Goal: Task Accomplishment & Management: Use online tool/utility

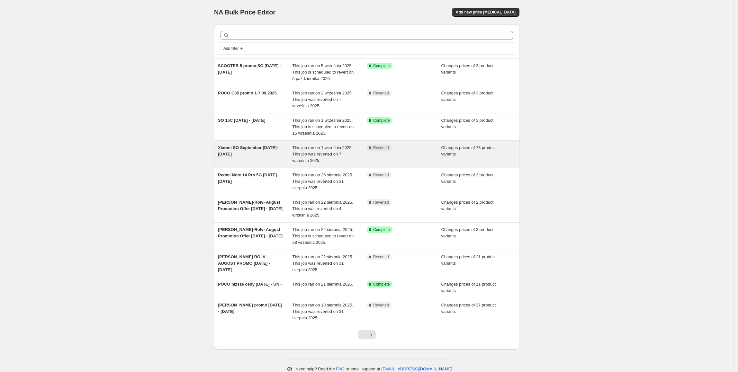
click at [264, 160] on div "Xiaomi SO September [DATE]- [DATE]" at bounding box center [255, 154] width 75 height 19
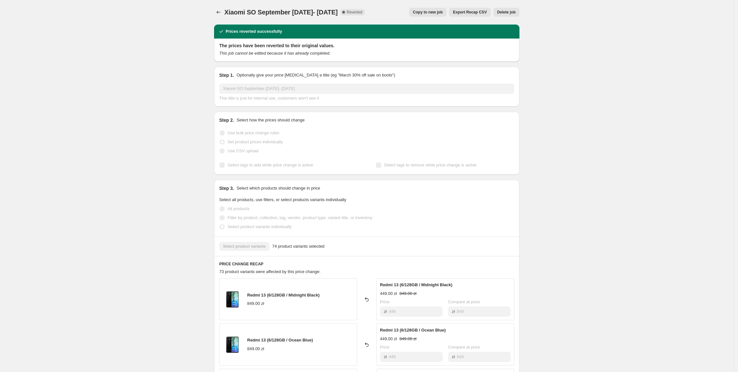
click at [438, 13] on span "Copy to new job" at bounding box center [428, 12] width 30 height 5
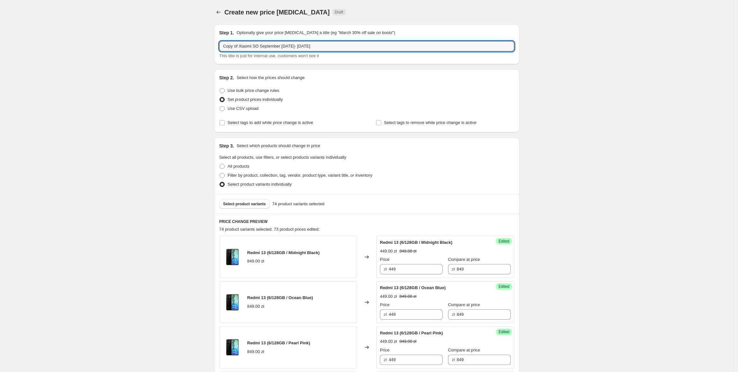
drag, startPoint x: 239, startPoint y: 46, endPoint x: 209, endPoint y: 52, distance: 31.1
click at [283, 49] on input "Xiaomi SO September 01.09- 07.09.2025" at bounding box center [366, 46] width 295 height 10
click at [284, 43] on input "Xiaomi SO September 01.09- 07.09.2025" at bounding box center [366, 46] width 295 height 10
click at [360, 48] on input "Xiaomi SO September 01.09- 14.09.2025" at bounding box center [366, 46] width 295 height 10
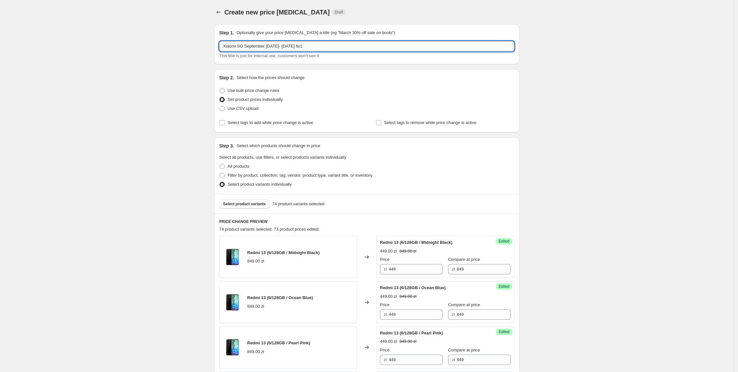
click at [350, 42] on input "Xiaomi SO September 01.09- 14.09.2025 fix1" at bounding box center [366, 46] width 295 height 10
type input "Xiaomi SO September 01.09- 14.09.2025 part.2"
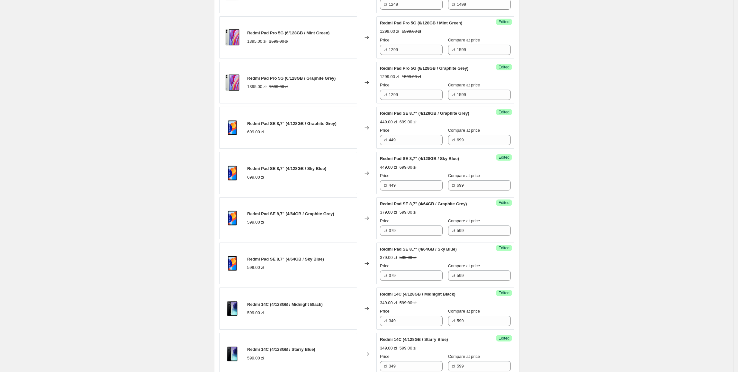
scroll to position [889, 0]
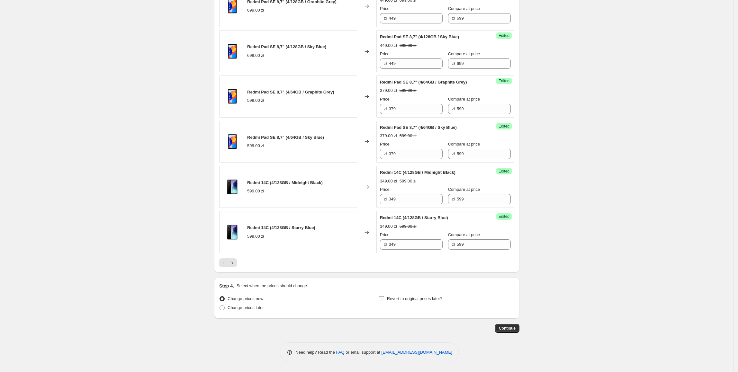
click at [424, 300] on span "Revert to original prices later?" at bounding box center [415, 298] width 56 height 5
click at [384, 300] on input "Revert to original prices later?" at bounding box center [381, 298] width 5 height 5
checkbox input "true"
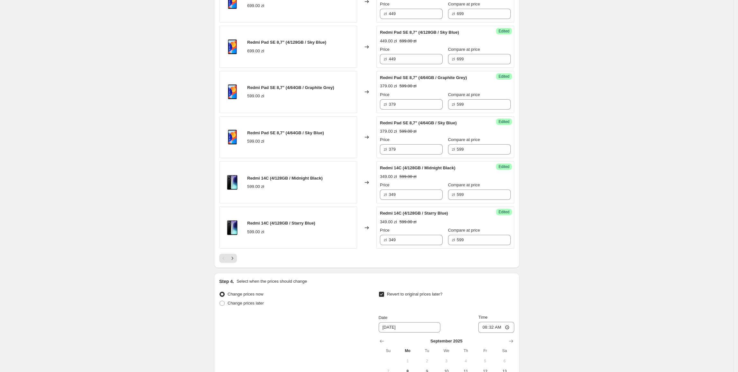
scroll to position [999, 0]
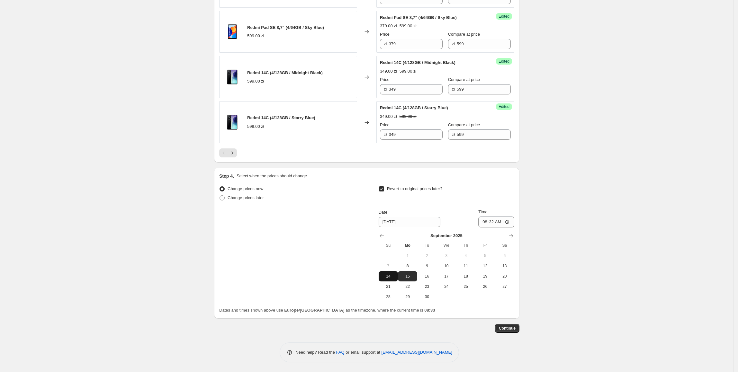
click at [392, 276] on span "14" at bounding box center [388, 276] width 14 height 5
type input "9/14/2025"
click at [496, 221] on input "08:32" at bounding box center [496, 222] width 36 height 11
type input "23:55"
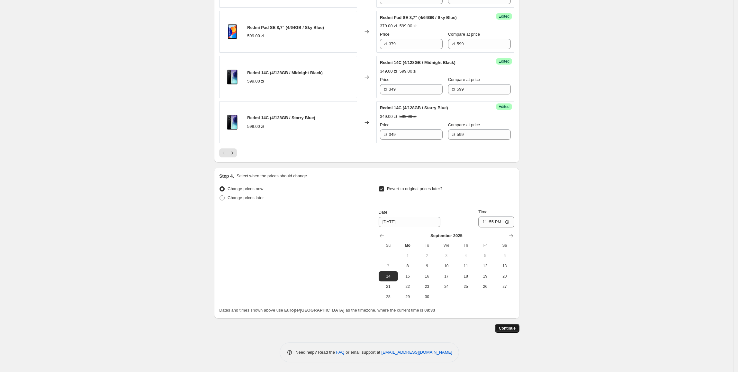
click at [510, 331] on span "Continue" at bounding box center [507, 328] width 17 height 5
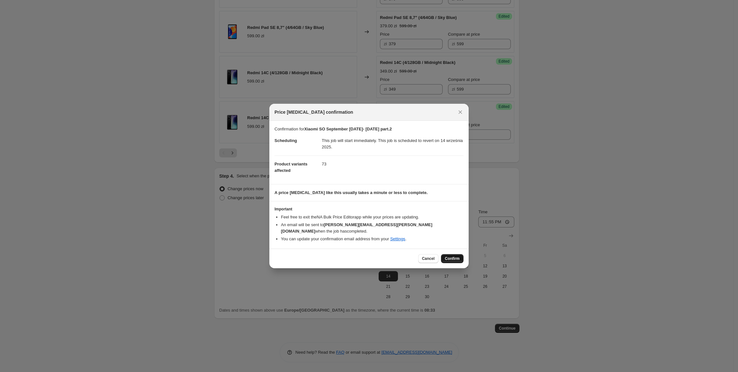
click at [452, 256] on span "Confirm" at bounding box center [452, 258] width 15 height 5
type input "Xiaomi SO September 01.09- 14.09.2025 part.2"
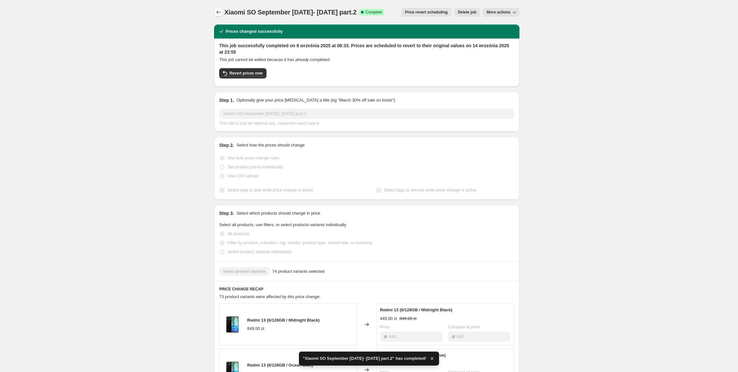
click at [221, 13] on icon "Price change jobs" at bounding box center [218, 12] width 6 height 6
